Goal: Information Seeking & Learning: Check status

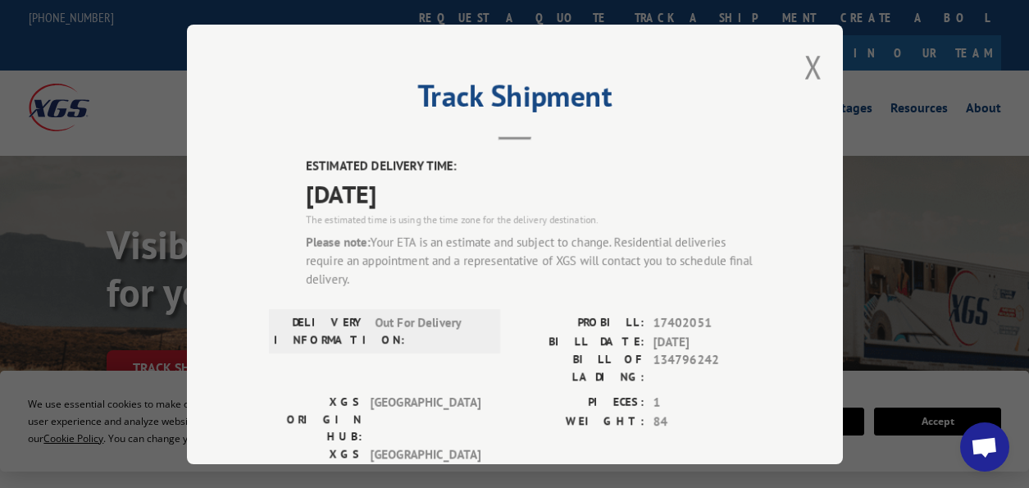
click at [816, 61] on div "Track Shipment ESTIMATED DELIVERY TIME: [DATE] The estimated time is using the …" at bounding box center [515, 244] width 656 height 439
drag, startPoint x: 808, startPoint y: 64, endPoint x: 805, endPoint y: 74, distance: 10.4
click at [808, 65] on button "Close modal" at bounding box center [813, 66] width 18 height 43
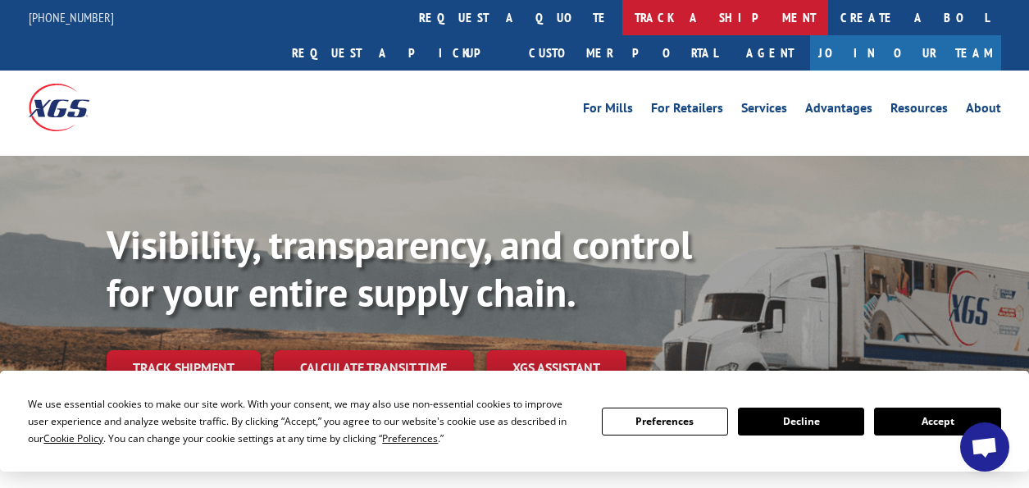
click at [622, 14] on link "track a shipment" at bounding box center [725, 17] width 206 height 35
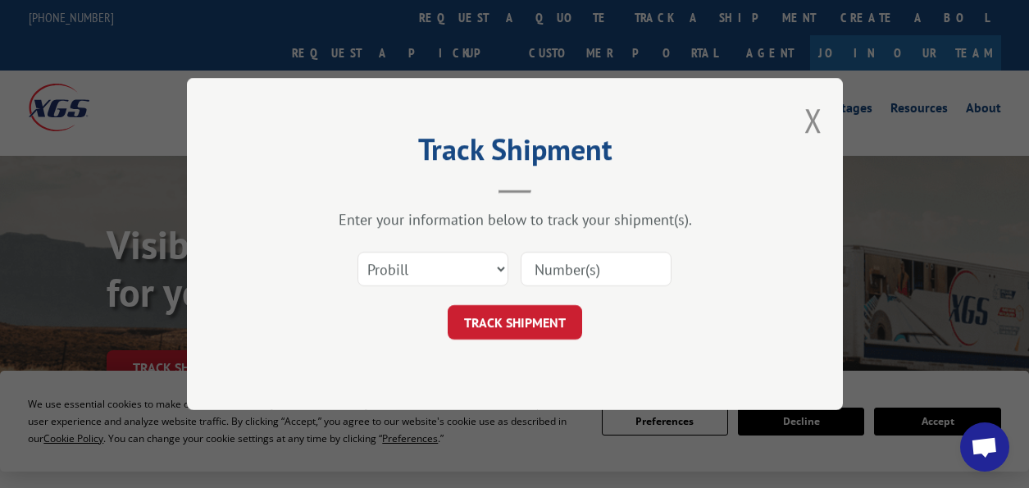
click at [575, 263] on input at bounding box center [596, 269] width 151 height 34
type input "17402185"
click button "TRACK SHIPMENT" at bounding box center [515, 322] width 134 height 34
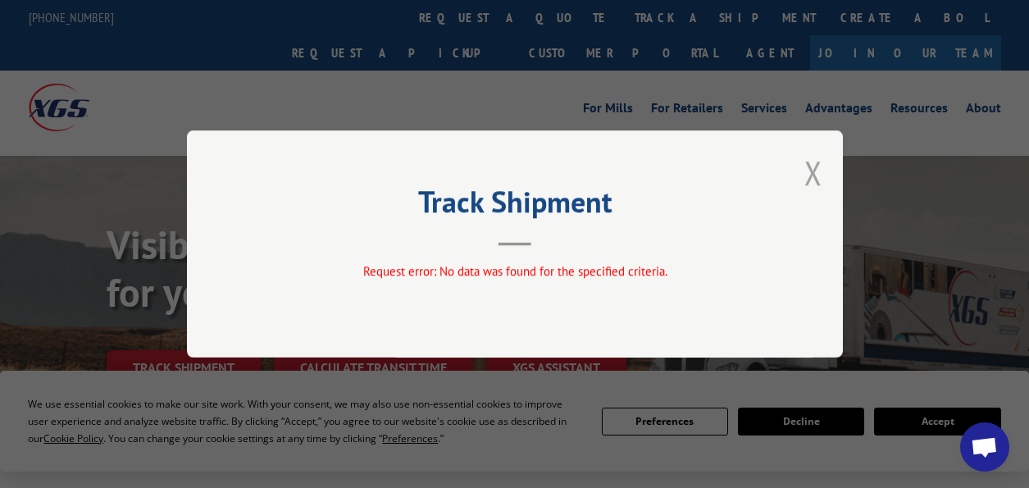
click at [810, 174] on button "Close modal" at bounding box center [813, 172] width 18 height 43
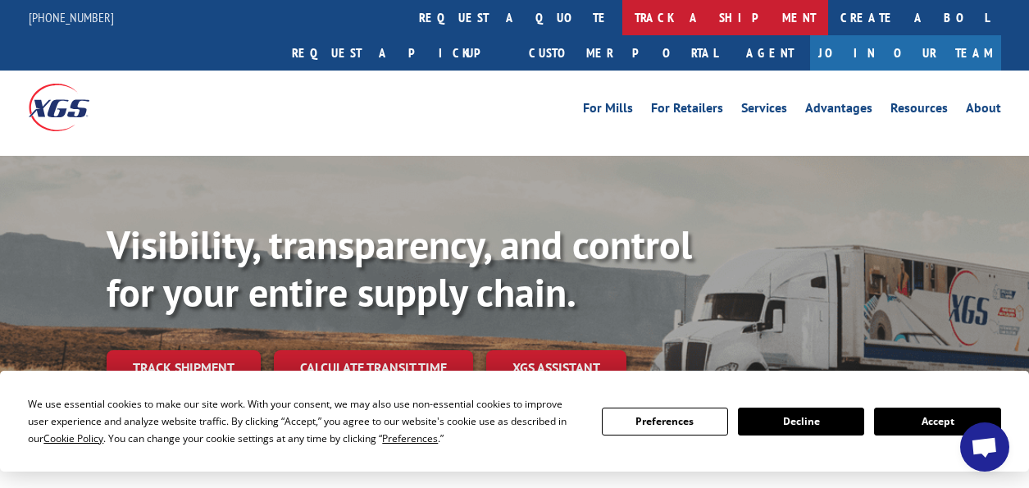
click at [622, 15] on link "track a shipment" at bounding box center [725, 17] width 206 height 35
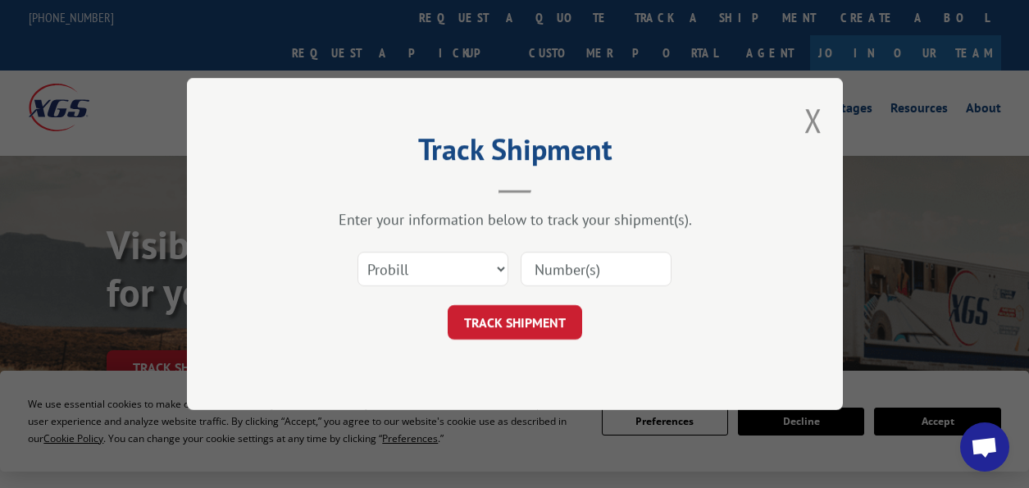
click at [582, 275] on input at bounding box center [596, 269] width 151 height 34
type input "17402185"
click at [535, 315] on button "TRACK SHIPMENT" at bounding box center [515, 322] width 134 height 34
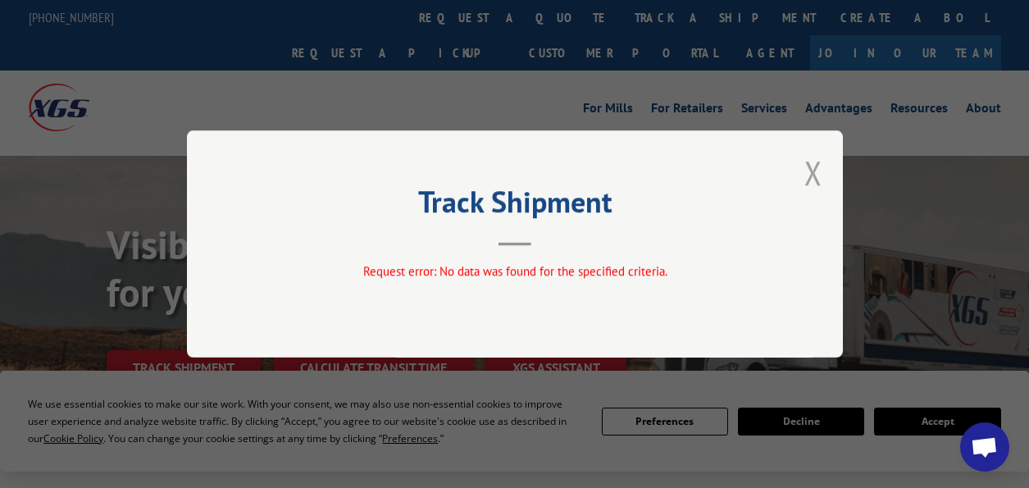
click at [821, 173] on button "Close modal" at bounding box center [813, 172] width 18 height 43
